Goal: Task Accomplishment & Management: Manage account settings

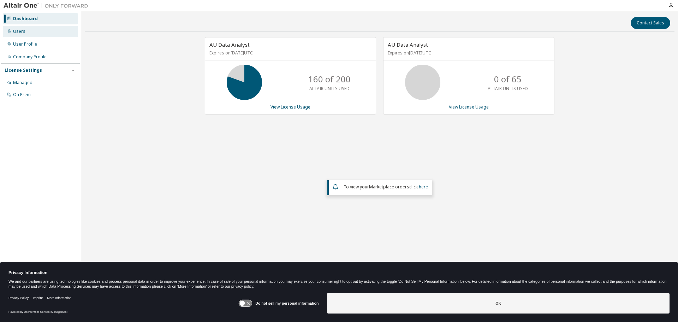
click at [24, 33] on div "Users" at bounding box center [19, 32] width 12 height 6
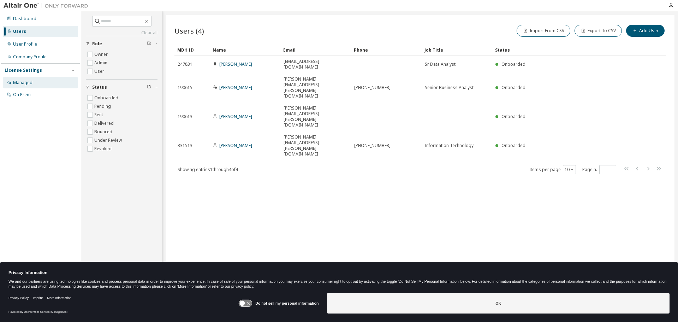
click at [19, 82] on div "Managed" at bounding box center [22, 83] width 19 height 6
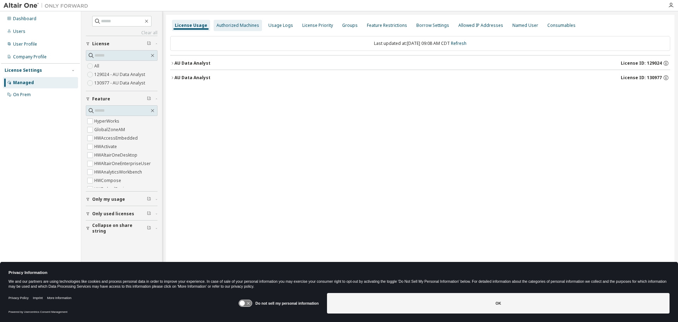
click at [234, 27] on div "Authorized Machines" at bounding box center [237, 26] width 43 height 6
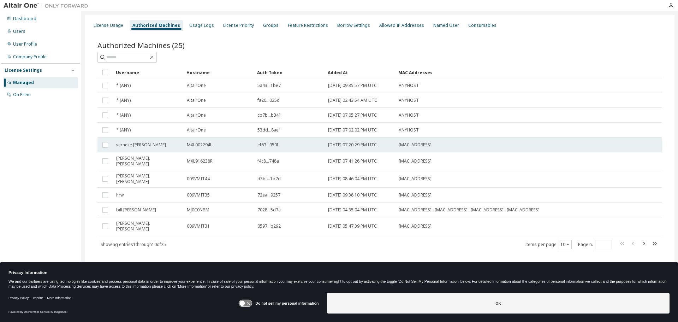
click at [204, 144] on span "MXL002294L" at bounding box center [199, 145] width 25 height 6
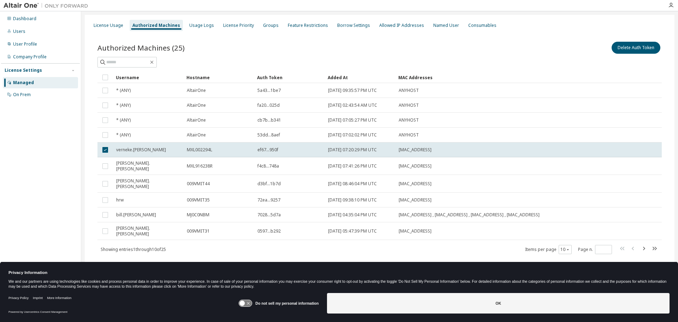
click at [204, 144] on td "MXL002294L" at bounding box center [219, 149] width 71 height 15
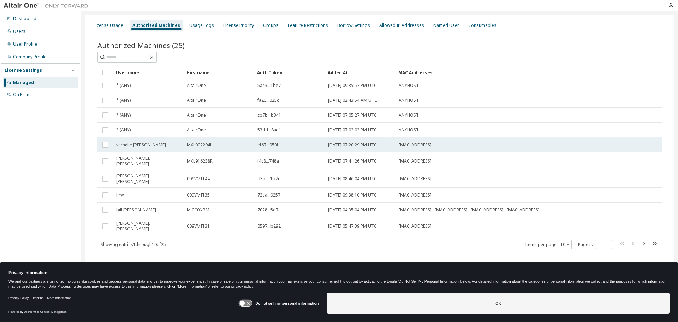
click at [196, 145] on span "MXL002294L" at bounding box center [199, 145] width 25 height 6
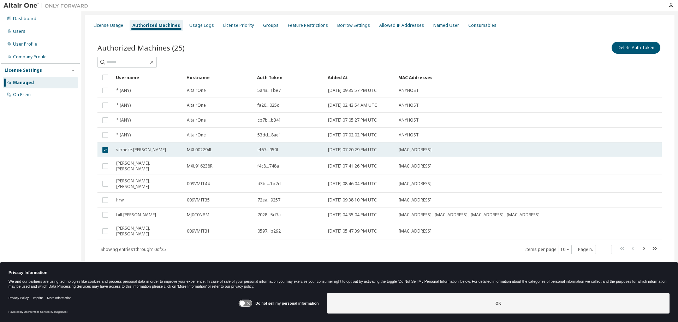
click at [199, 149] on span "MXL002294L" at bounding box center [199, 150] width 25 height 6
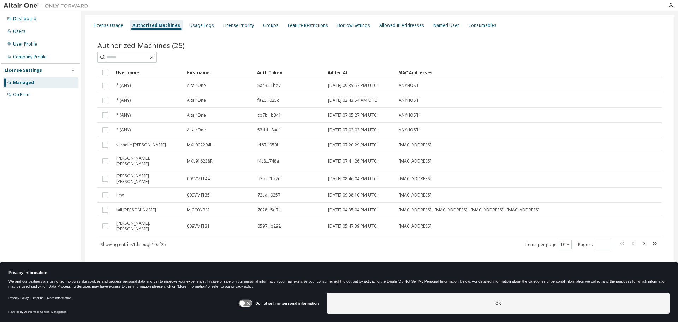
click at [199, 149] on td "MXL002294L" at bounding box center [219, 144] width 71 height 15
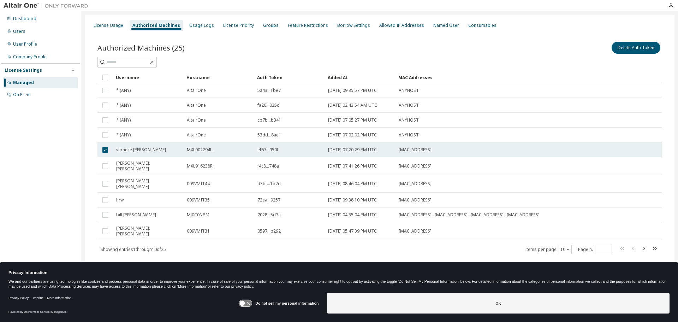
click at [201, 149] on span "MXL002294L" at bounding box center [199, 150] width 25 height 6
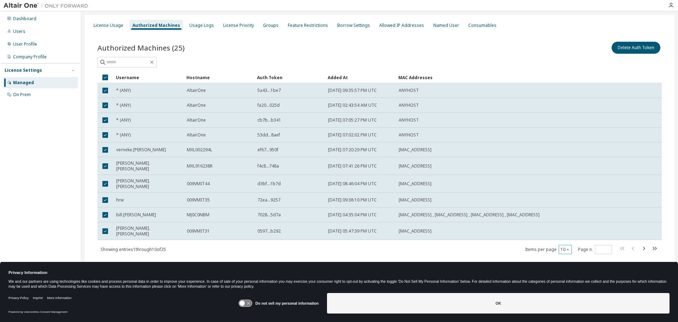
click at [566, 246] on button "10" at bounding box center [565, 249] width 10 height 6
click at [576, 256] on div "20" at bounding box center [586, 258] width 56 height 8
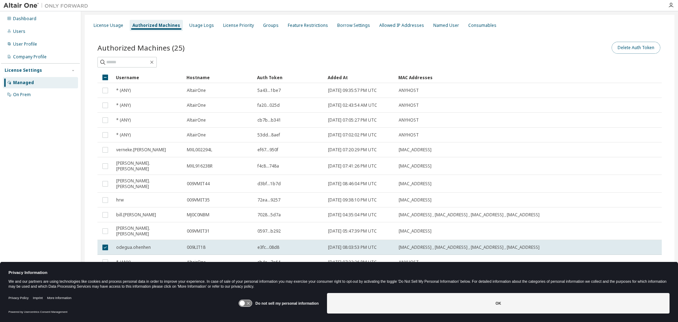
click at [624, 47] on button "Delete Auth Token" at bounding box center [635, 48] width 49 height 12
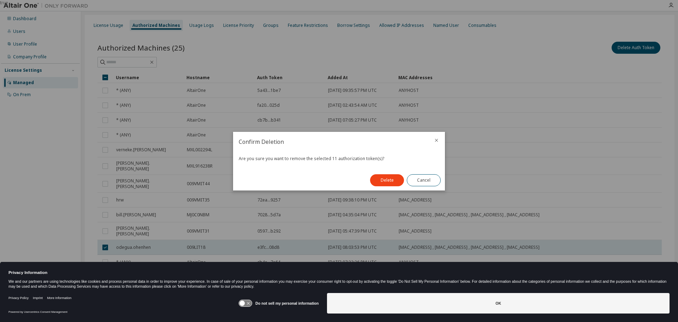
click at [395, 182] on button "Delete" at bounding box center [387, 180] width 34 height 12
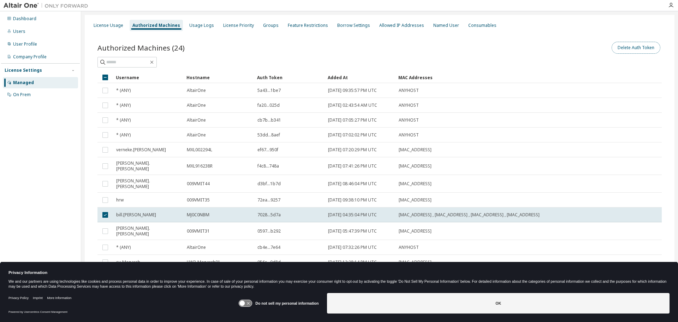
click at [634, 49] on button "Delete Auth Token" at bounding box center [635, 48] width 49 height 12
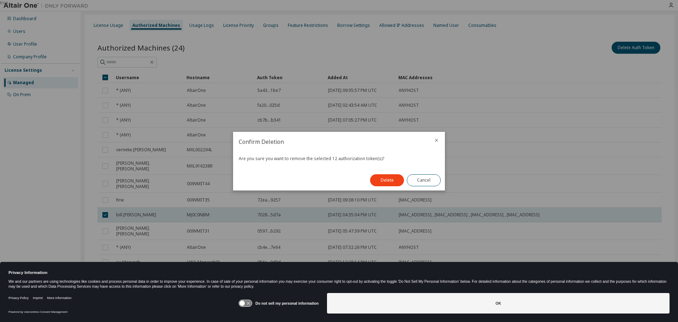
click at [372, 180] on button "Delete" at bounding box center [387, 180] width 34 height 12
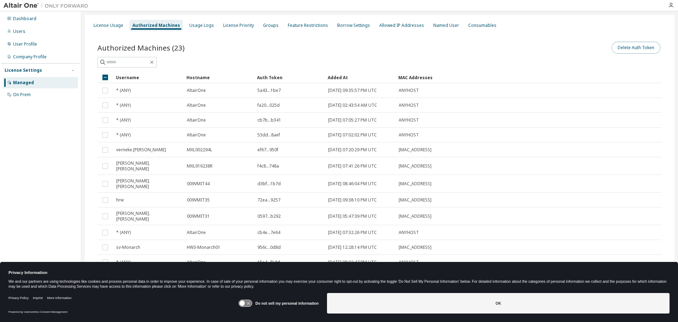
click at [626, 46] on button "Delete Auth Token" at bounding box center [635, 48] width 49 height 12
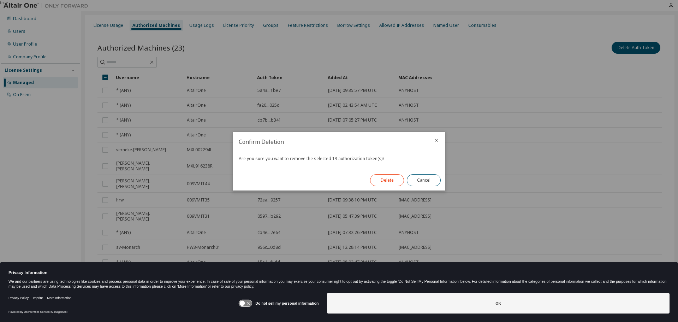
click at [394, 179] on button "Delete" at bounding box center [387, 180] width 34 height 12
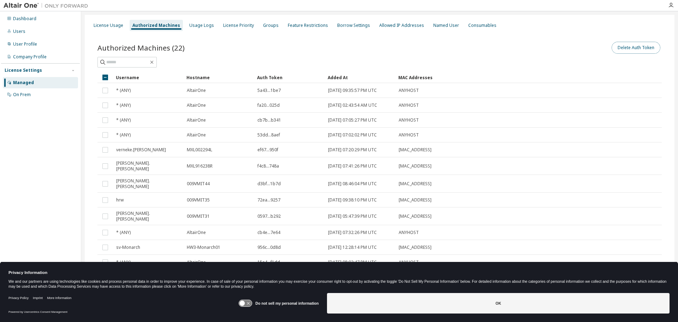
click at [629, 48] on button "Delete Auth Token" at bounding box center [635, 48] width 49 height 12
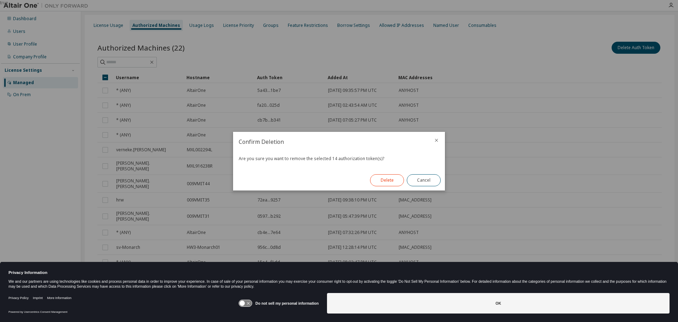
click at [391, 181] on button "Delete" at bounding box center [387, 180] width 34 height 12
